Goal: Information Seeking & Learning: Learn about a topic

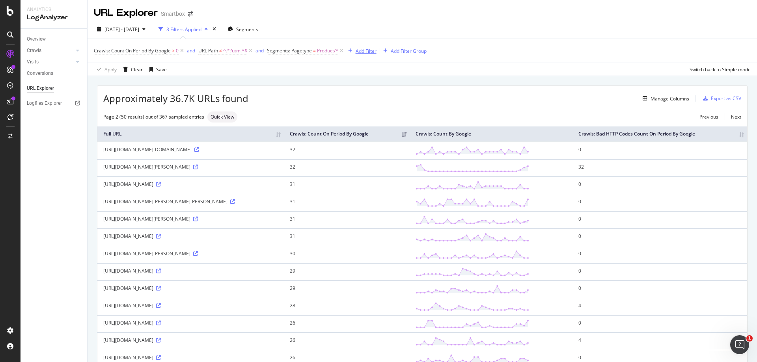
click at [357, 54] on div "Add Filter" at bounding box center [365, 51] width 21 height 7
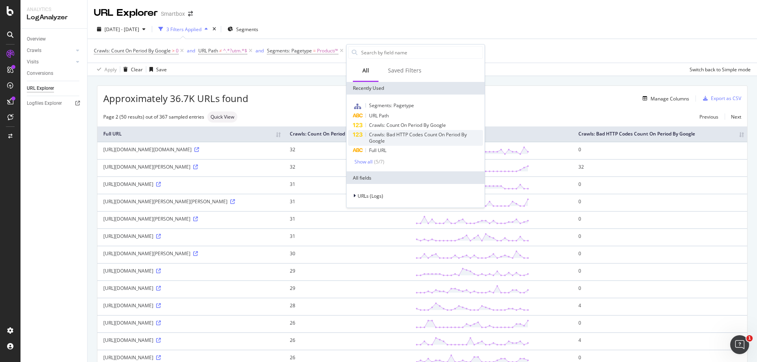
click at [419, 145] on div "Crawls: Bad HTTP Codes Count On Period By Google" at bounding box center [415, 138] width 135 height 16
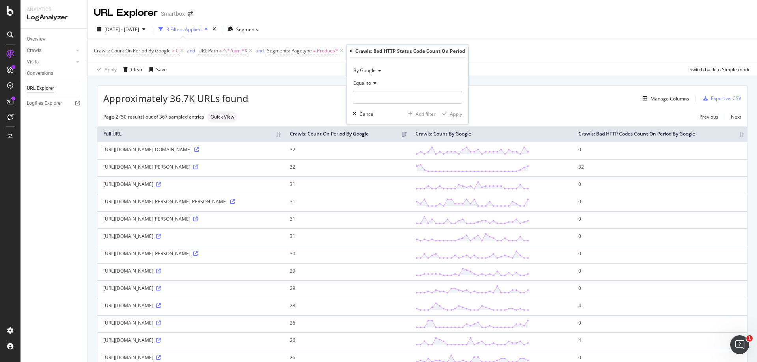
click at [370, 84] on span "Equal to" at bounding box center [362, 83] width 18 height 7
click at [387, 143] on div "Greater than" at bounding box center [397, 140] width 84 height 10
click at [398, 98] on input "number" at bounding box center [407, 97] width 109 height 13
type input "0"
click at [454, 113] on div "Apply" at bounding box center [456, 114] width 12 height 7
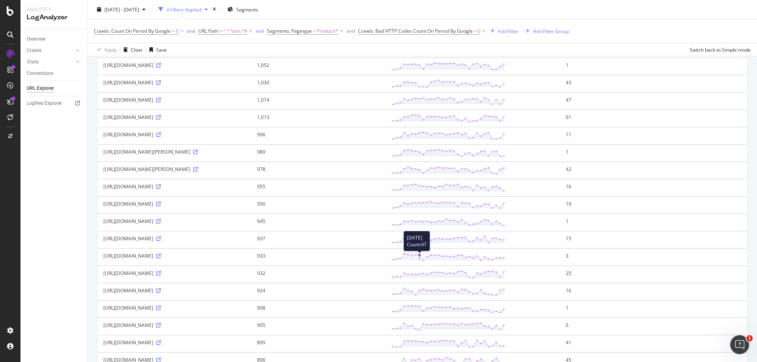
scroll to position [473, 0]
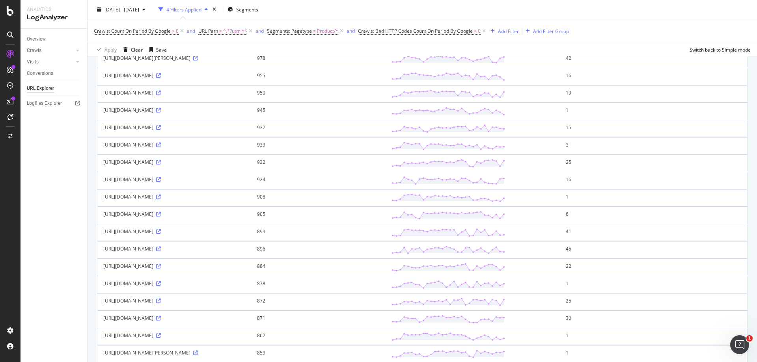
click at [161, 199] on icon at bounding box center [158, 197] width 5 height 5
click at [156, 147] on icon at bounding box center [158, 145] width 5 height 5
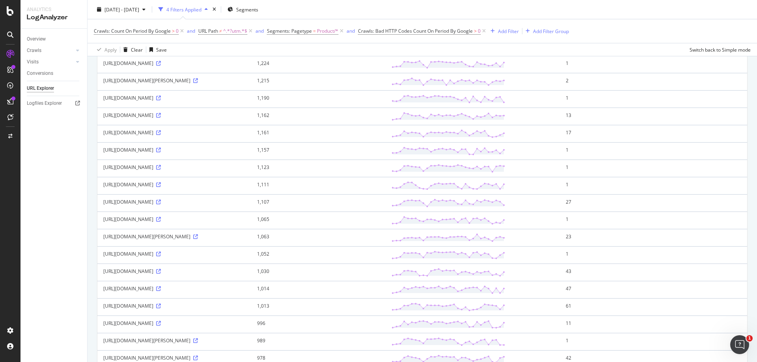
scroll to position [0, 0]
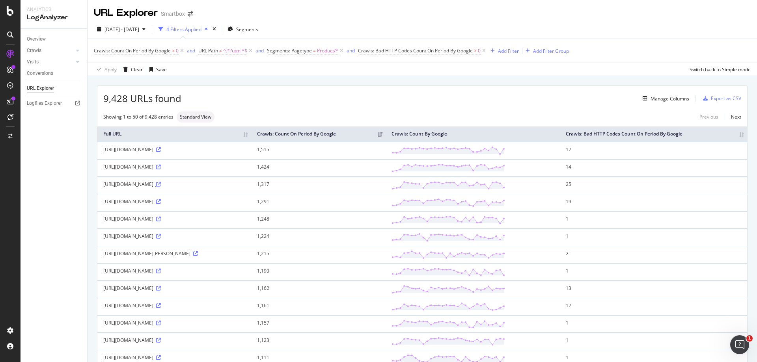
click at [161, 187] on icon at bounding box center [158, 184] width 5 height 5
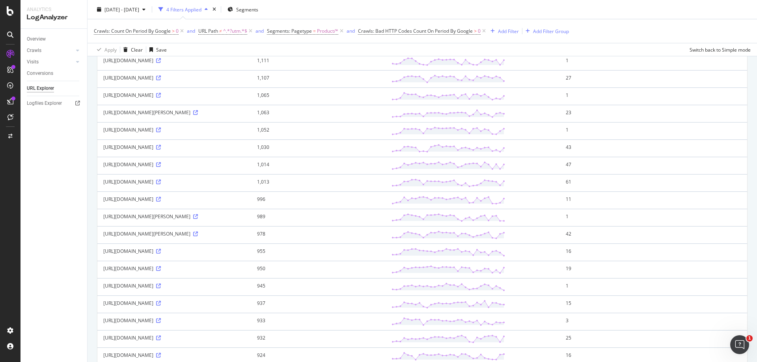
scroll to position [433, 0]
click at [161, 239] on icon at bounding box center [158, 236] width 5 height 5
click at [161, 204] on icon at bounding box center [158, 201] width 5 height 5
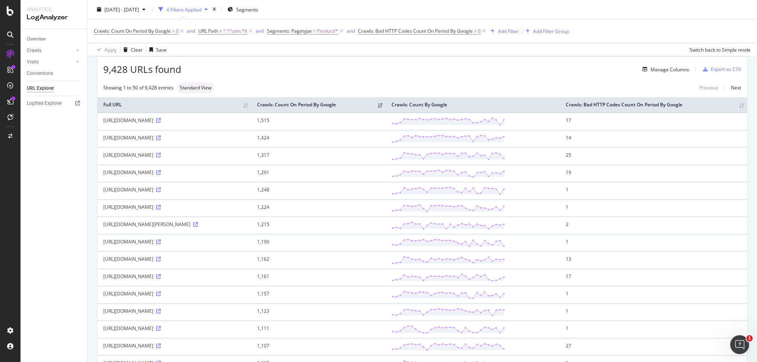
scroll to position [0, 0]
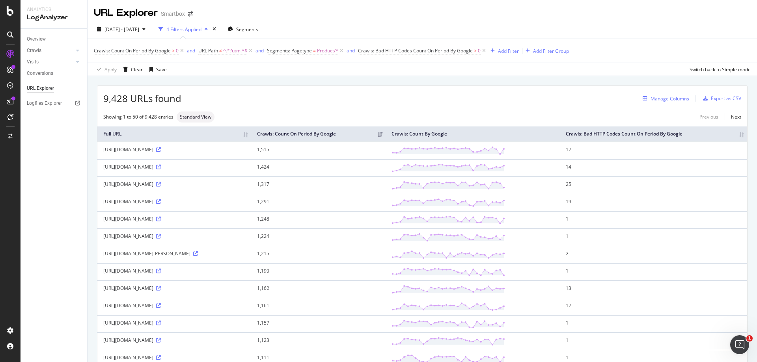
click at [658, 98] on div "Manage Columns" at bounding box center [669, 98] width 39 height 7
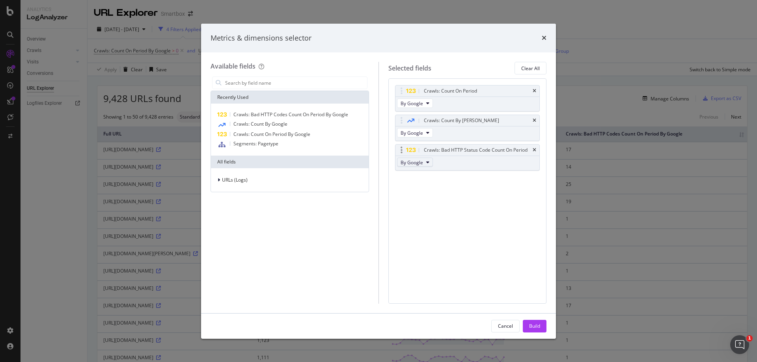
click at [429, 165] on button "By Google" at bounding box center [415, 162] width 36 height 9
click at [511, 199] on div "Crawls: Count On Period By Google Crawls: Count By Day By Google Crawls: Bad HT…" at bounding box center [467, 190] width 158 height 225
click at [223, 178] on span "URLs (Logs)" at bounding box center [235, 180] width 26 height 7
click at [245, 213] on div "Crawls" at bounding box center [289, 216] width 154 height 11
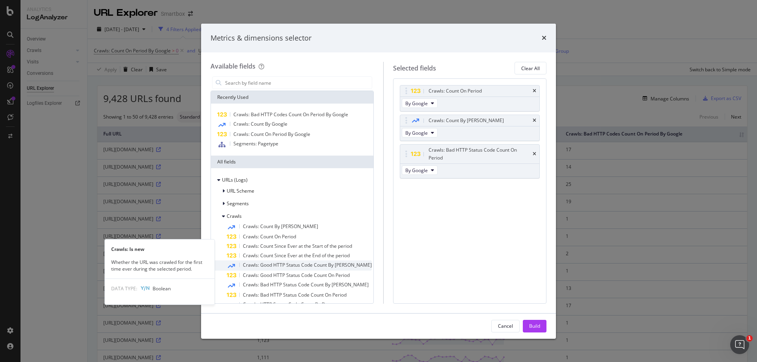
scroll to position [86, 0]
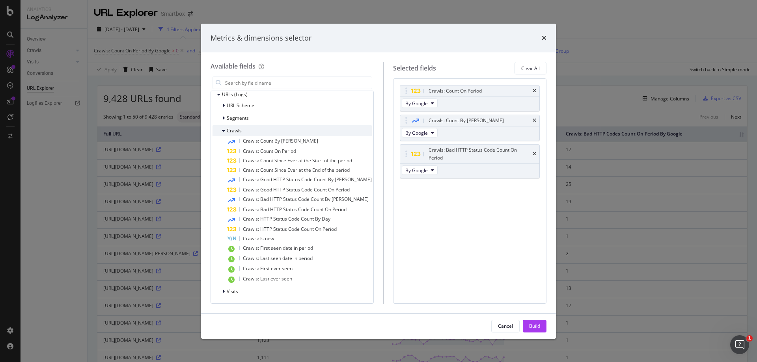
click at [226, 126] on div "Crawls" at bounding box center [291, 130] width 159 height 11
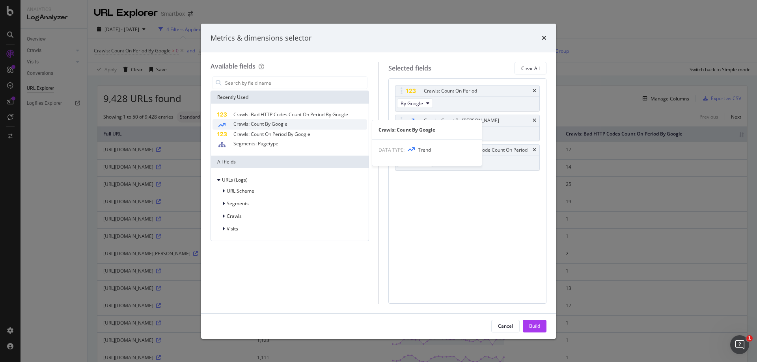
scroll to position [0, 0]
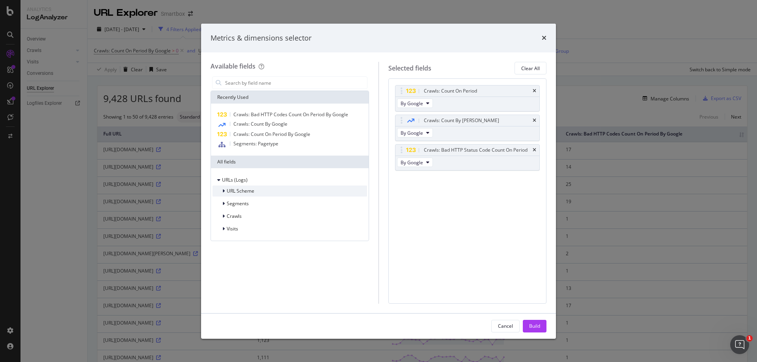
click at [223, 193] on icon "modal" at bounding box center [223, 191] width 2 height 5
click at [221, 190] on div "URL Scheme" at bounding box center [233, 191] width 42 height 8
click at [242, 216] on div "Crawls" at bounding box center [289, 216] width 154 height 11
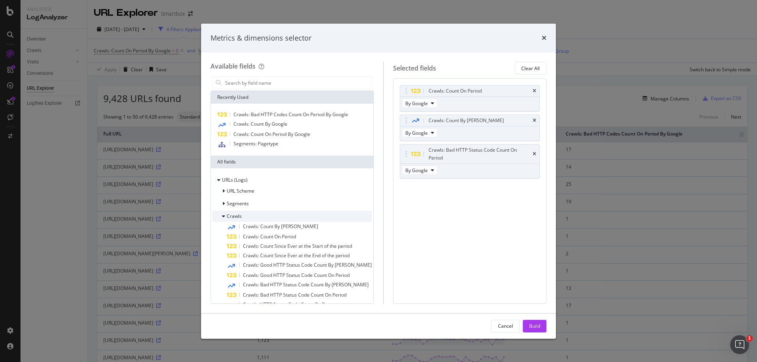
click at [243, 217] on div "Crawls" at bounding box center [291, 216] width 159 height 11
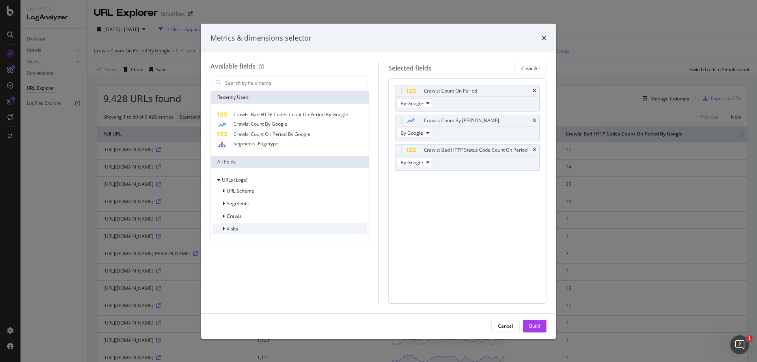
click at [236, 231] on span "Visits" at bounding box center [232, 228] width 11 height 7
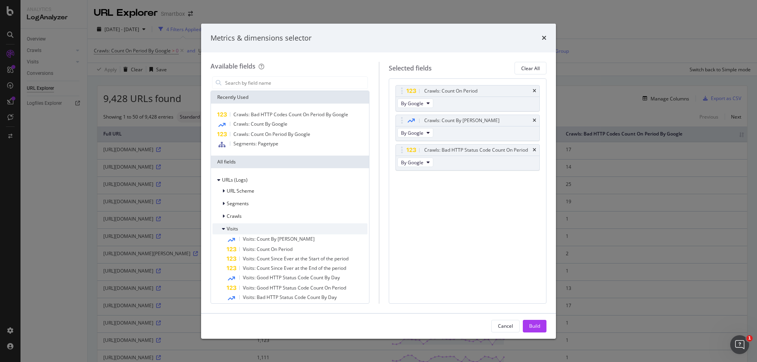
click at [227, 231] on span "Visits" at bounding box center [232, 228] width 11 height 7
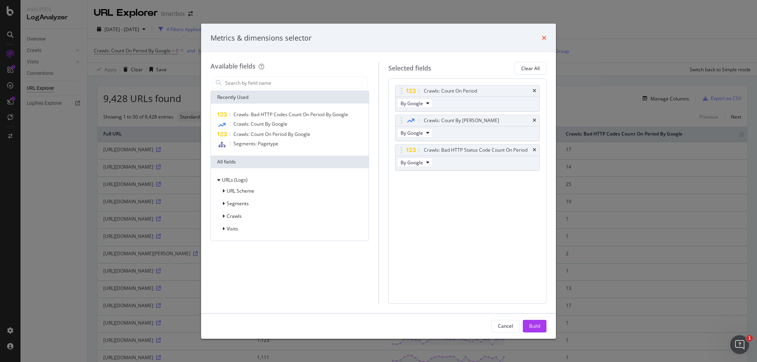
click at [545, 36] on icon "times" at bounding box center [543, 38] width 5 height 6
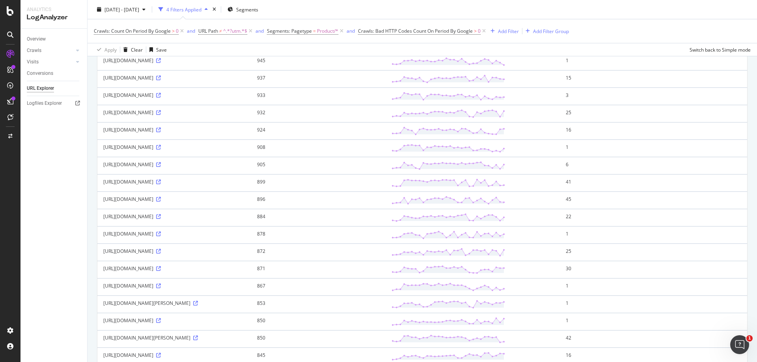
scroll to position [512, 0]
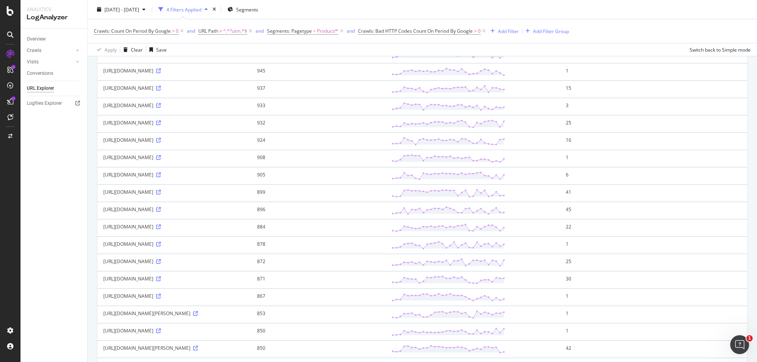
click at [245, 213] on div "[URL][DOMAIN_NAME]" at bounding box center [174, 209] width 142 height 7
click at [161, 212] on icon at bounding box center [158, 209] width 5 height 5
